Goal: Task Accomplishment & Management: Manage account settings

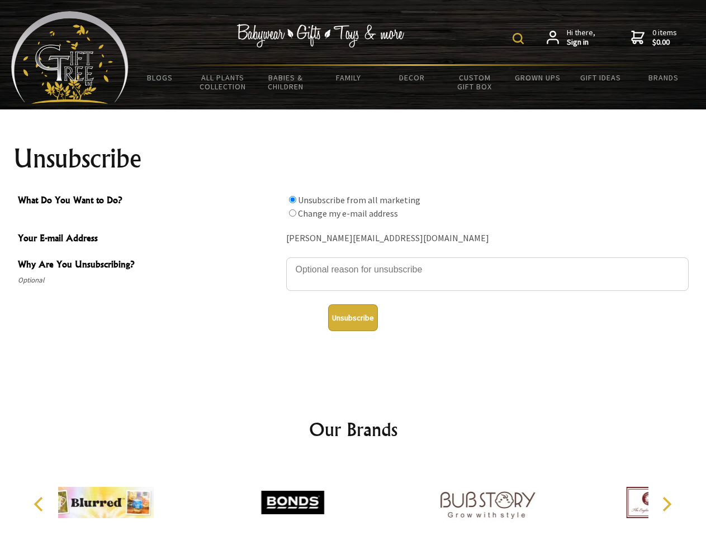
click at [519, 39] on img at bounding box center [517, 38] width 11 height 11
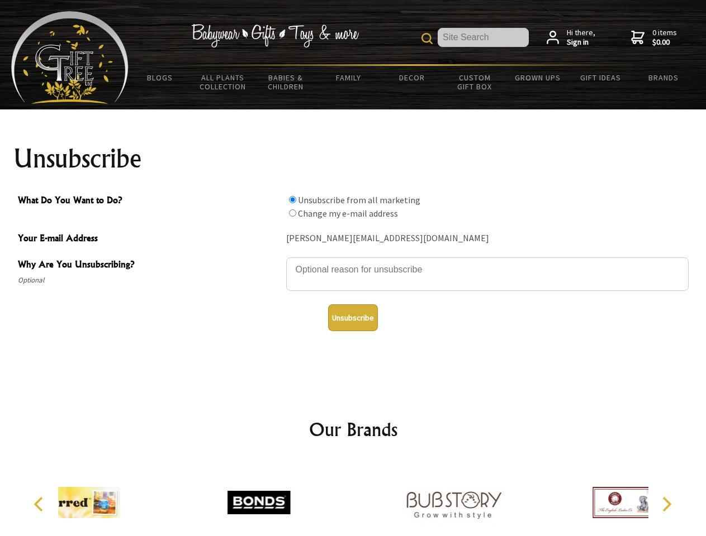
click at [353, 261] on textarea "Why Are You Unsubscribing?" at bounding box center [487, 275] width 402 height 34
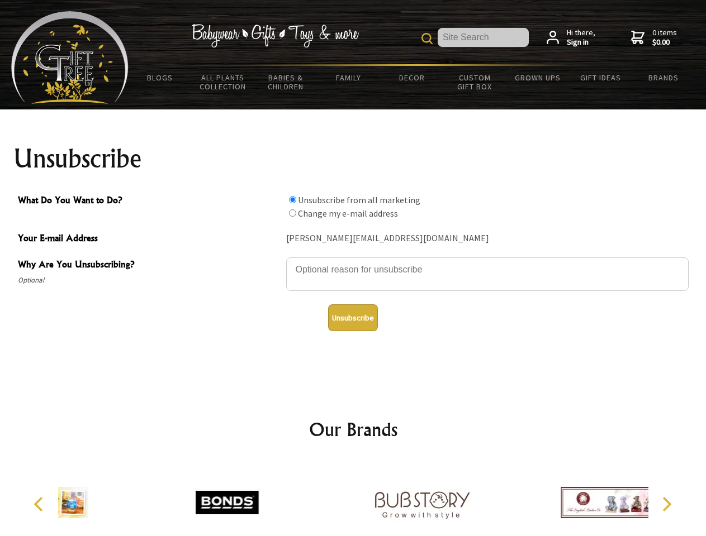
click at [292, 199] on input "What Do You Want to Do?" at bounding box center [292, 199] width 7 height 7
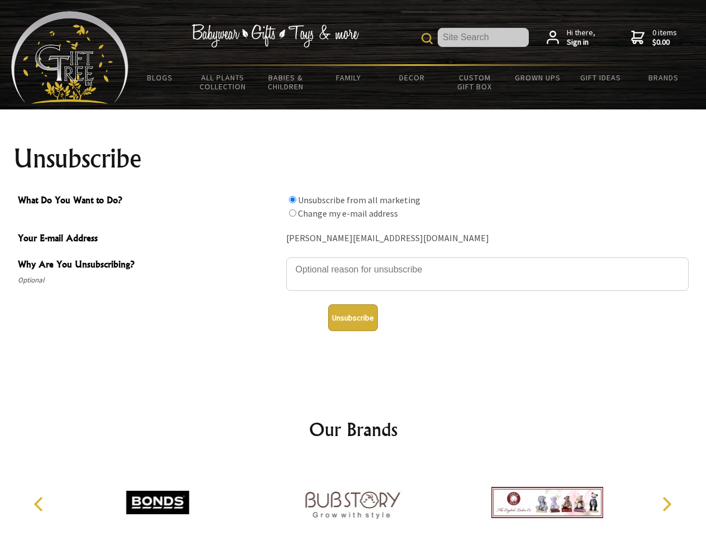
click at [292, 213] on input "What Do You Want to Do?" at bounding box center [292, 212] width 7 height 7
radio input "true"
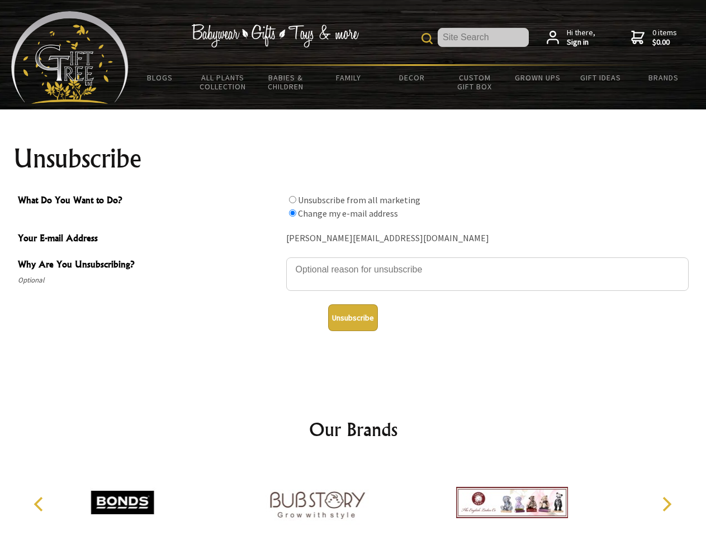
click at [352, 318] on button "Unsubscribe" at bounding box center [353, 317] width 50 height 27
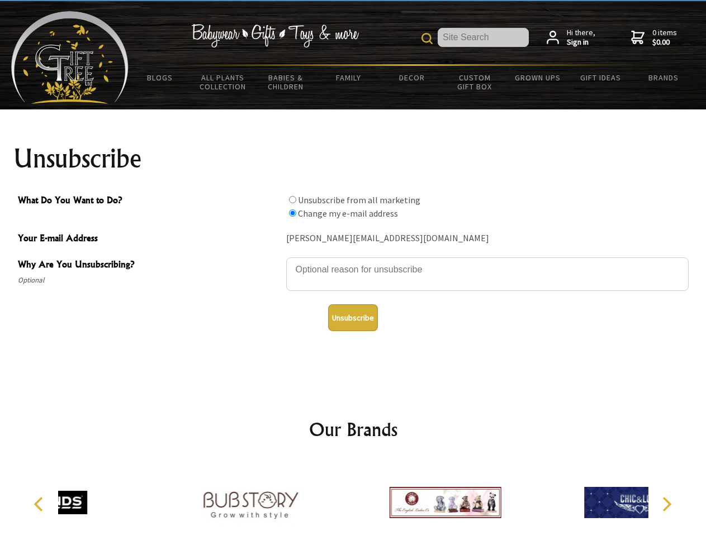
click at [353, 498] on div at bounding box center [444, 504] width 194 height 87
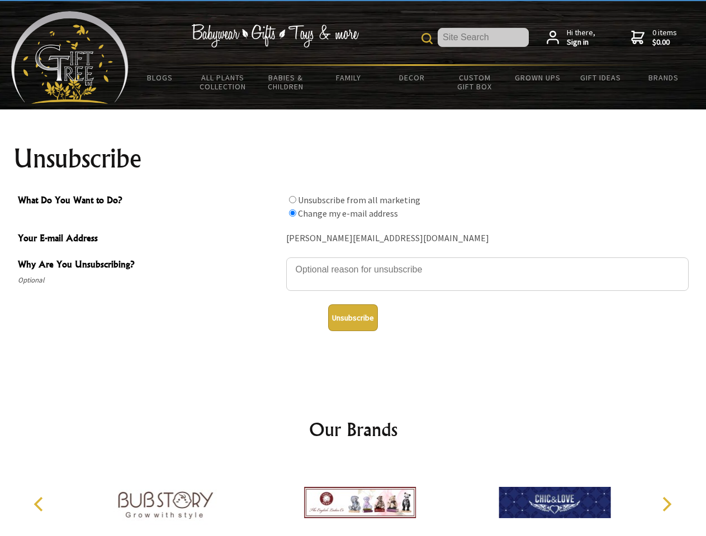
click at [40, 504] on icon "Previous" at bounding box center [39, 504] width 15 height 15
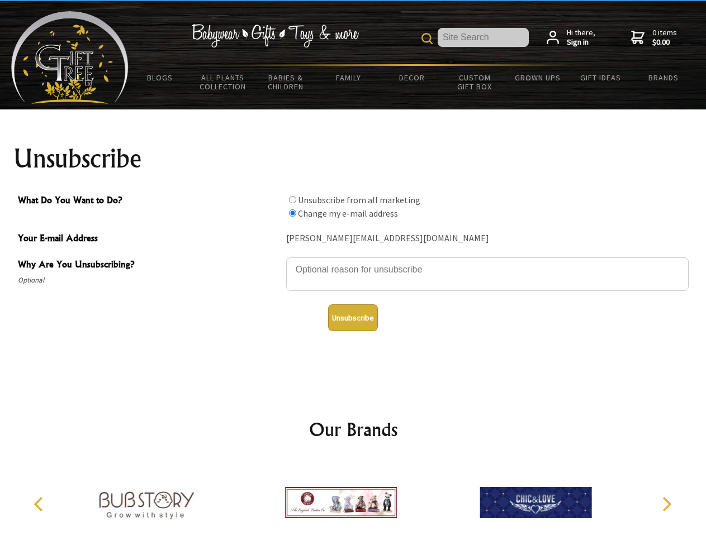
click at [666, 504] on icon "Next" at bounding box center [665, 504] width 15 height 15
